Goal: Transaction & Acquisition: Purchase product/service

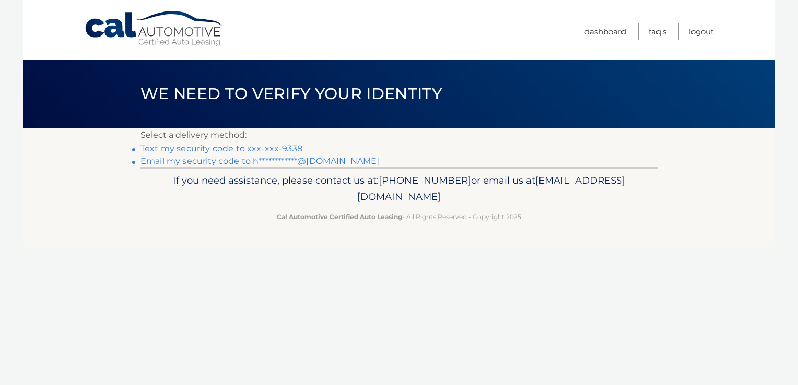
click at [292, 149] on link "Text my security code to xxx-xxx-9338" at bounding box center [221, 149] width 162 height 10
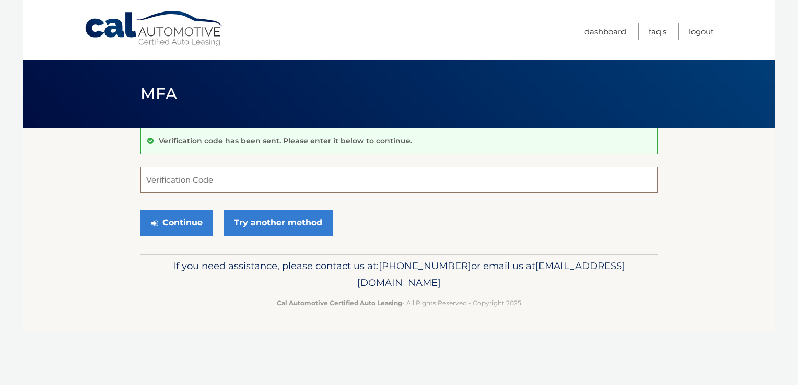
click at [238, 182] on input "Verification Code" at bounding box center [398, 180] width 517 height 26
type input "132681"
click at [146, 222] on button "Continue" at bounding box center [176, 223] width 73 height 26
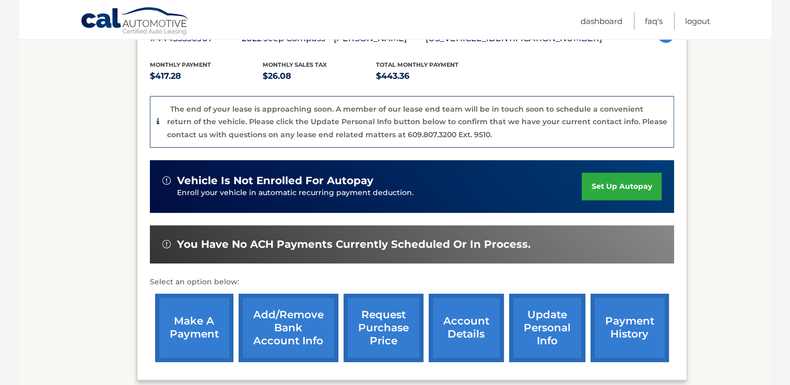
scroll to position [207, 0]
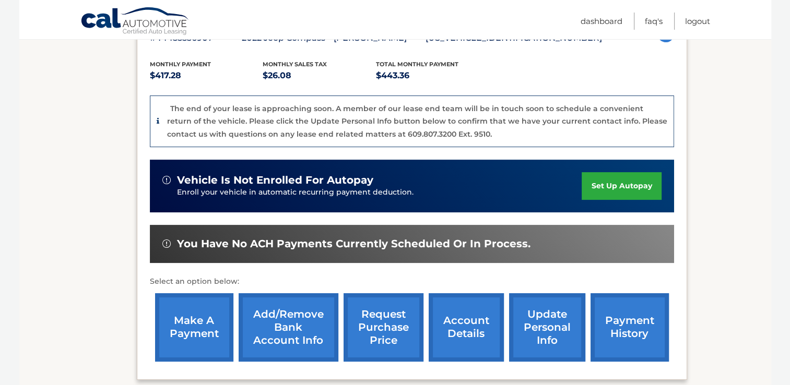
click at [205, 318] on link "make a payment" at bounding box center [194, 327] width 78 height 68
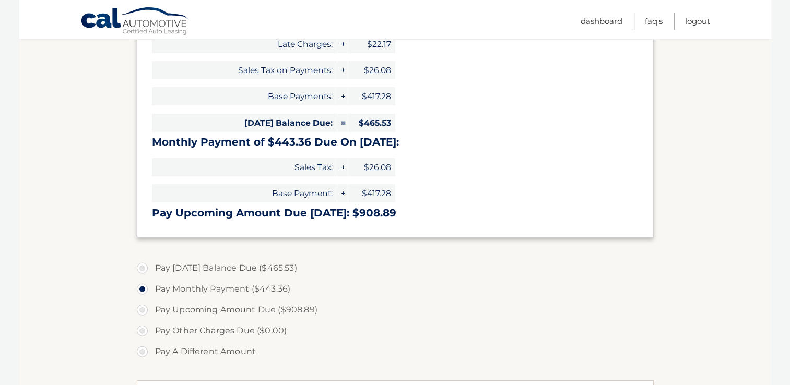
scroll to position [319, 0]
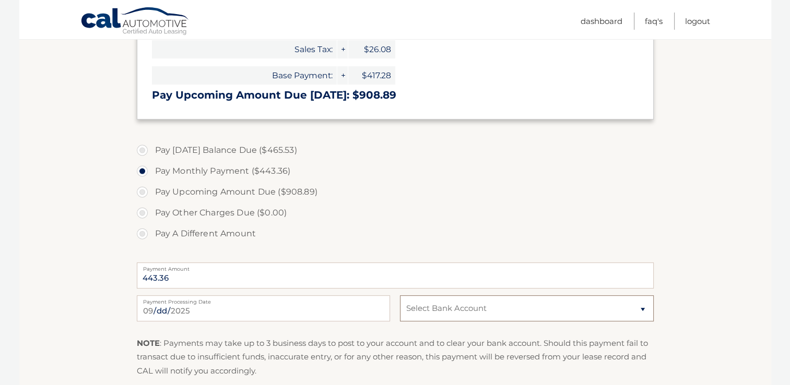
click at [437, 308] on select "Select Bank Account Checking ROCKLAND TRUST COMPANY *****8340 Checking NORTH EA…" at bounding box center [526, 309] width 253 height 26
select select "OTkxYThjZWQtODYyYi00ZDEyLTk4MmItZmUxODFlOWJjMDMy"
click at [400, 296] on select "Select Bank Account Checking ROCKLAND TRUST COMPANY *****8340 Checking NORTH EA…" at bounding box center [526, 309] width 253 height 26
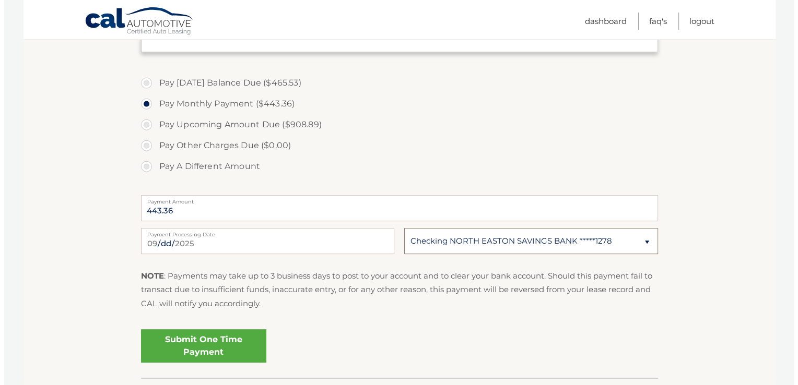
scroll to position [386, 0]
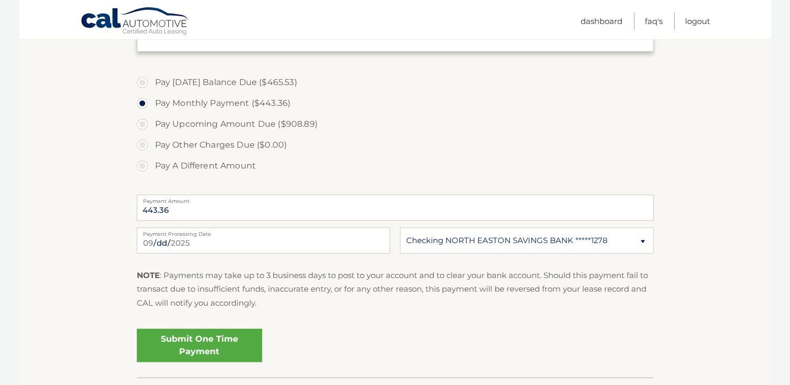
click at [193, 346] on link "Submit One Time Payment" at bounding box center [199, 345] width 125 height 33
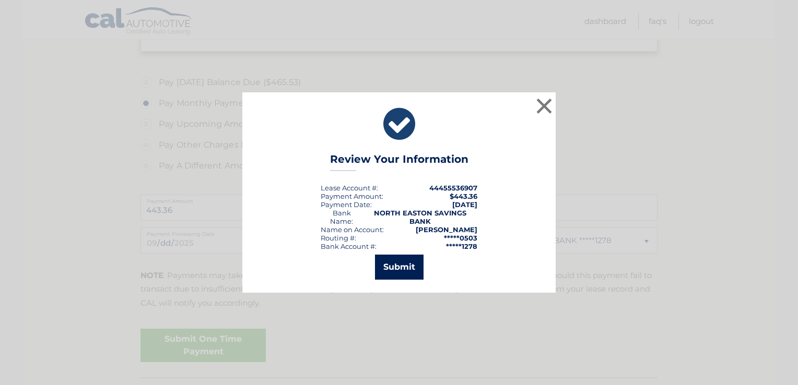
click at [395, 260] on button "Submit" at bounding box center [399, 267] width 49 height 25
